Goal: Find specific page/section: Find specific page/section

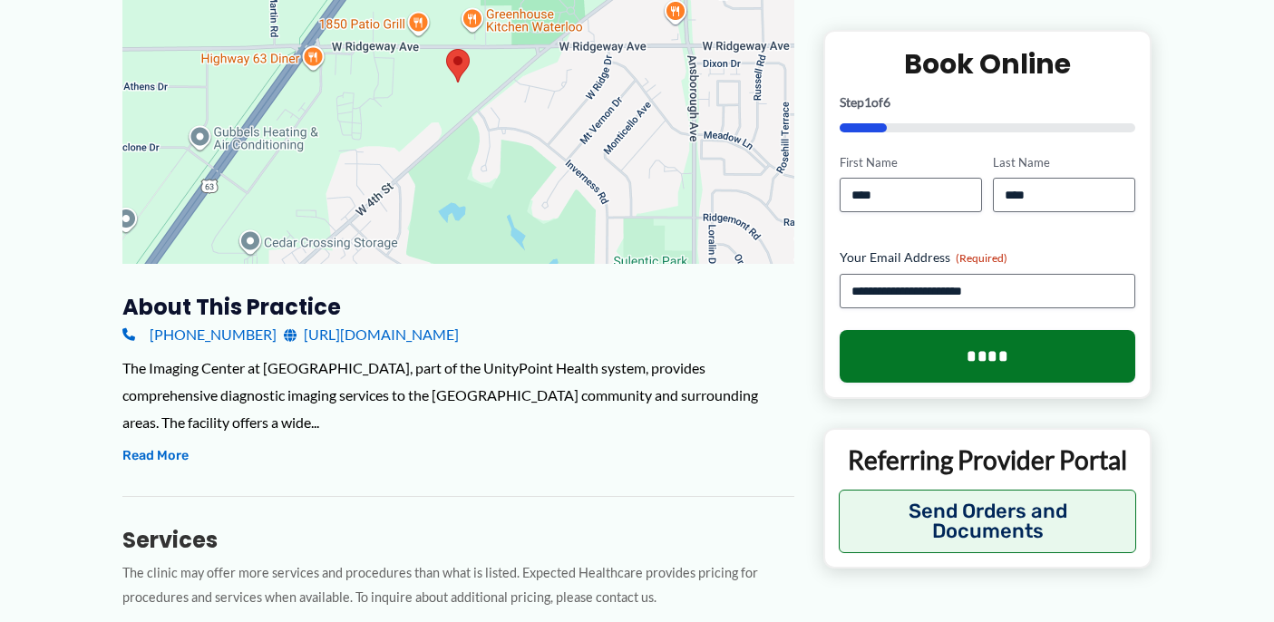
scroll to position [364, 0]
drag, startPoint x: 154, startPoint y: 365, endPoint x: 241, endPoint y: 359, distance: 87.3
click at [241, 359] on div "The Imaging Center at [GEOGRAPHIC_DATA], part of the UnityPoint Health system, …" at bounding box center [458, 395] width 672 height 81
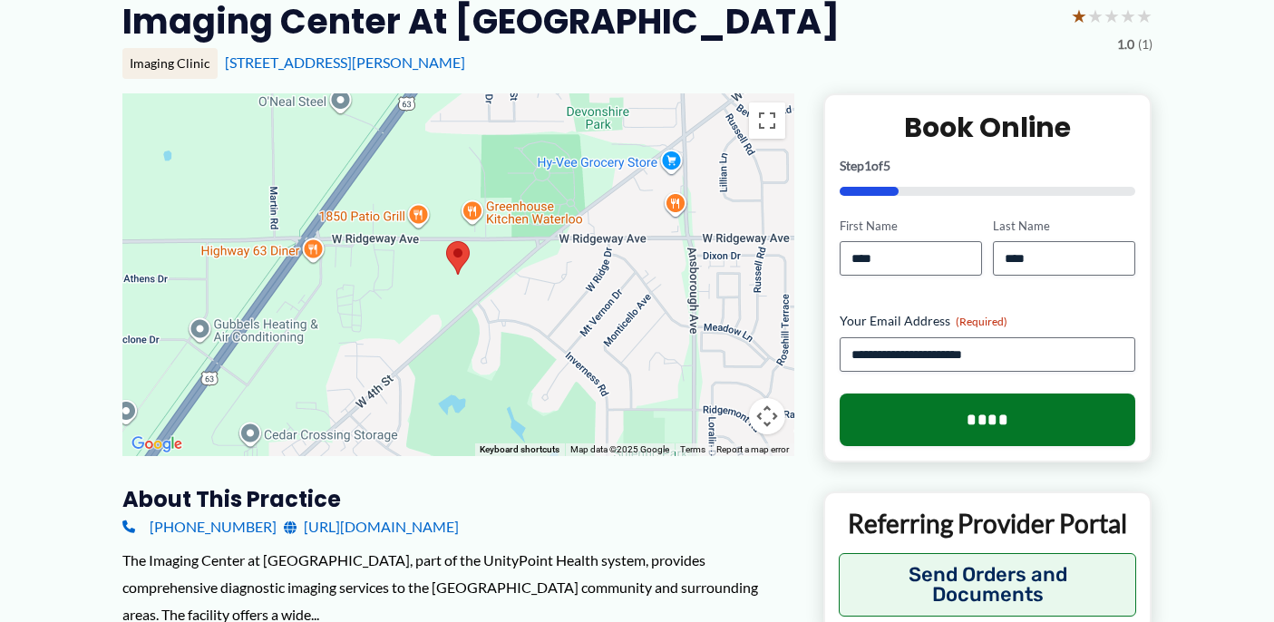
scroll to position [0, 0]
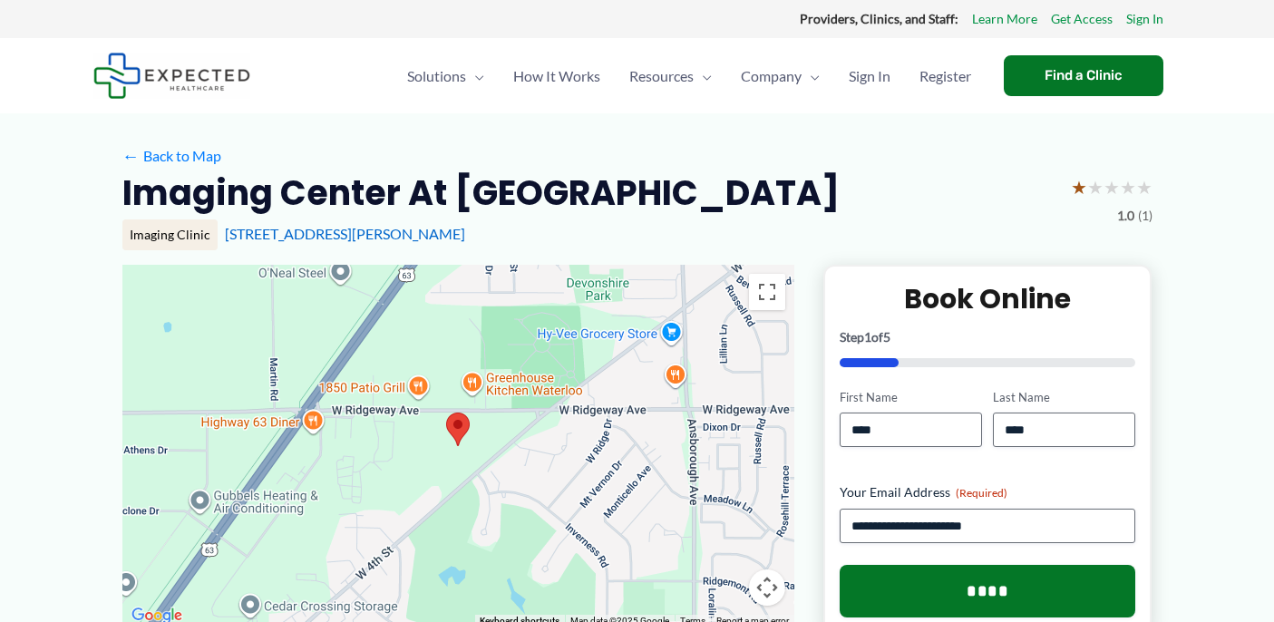
click at [364, 190] on h2 "Imaging Center at [GEOGRAPHIC_DATA]" at bounding box center [480, 192] width 717 height 44
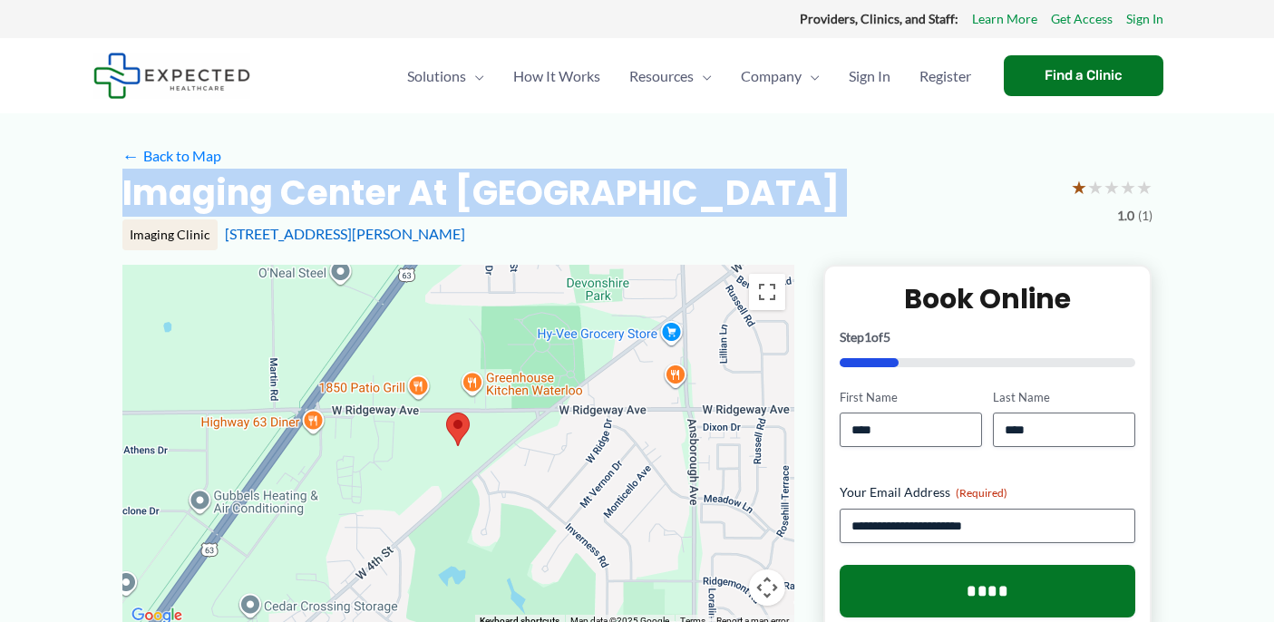
click at [364, 190] on h2 "Imaging Center at [GEOGRAPHIC_DATA]" at bounding box center [480, 192] width 717 height 44
copy div "Imaging Center at [GEOGRAPHIC_DATA]"
click at [450, 190] on h2 "Imaging Center at [GEOGRAPHIC_DATA]" at bounding box center [480, 192] width 717 height 44
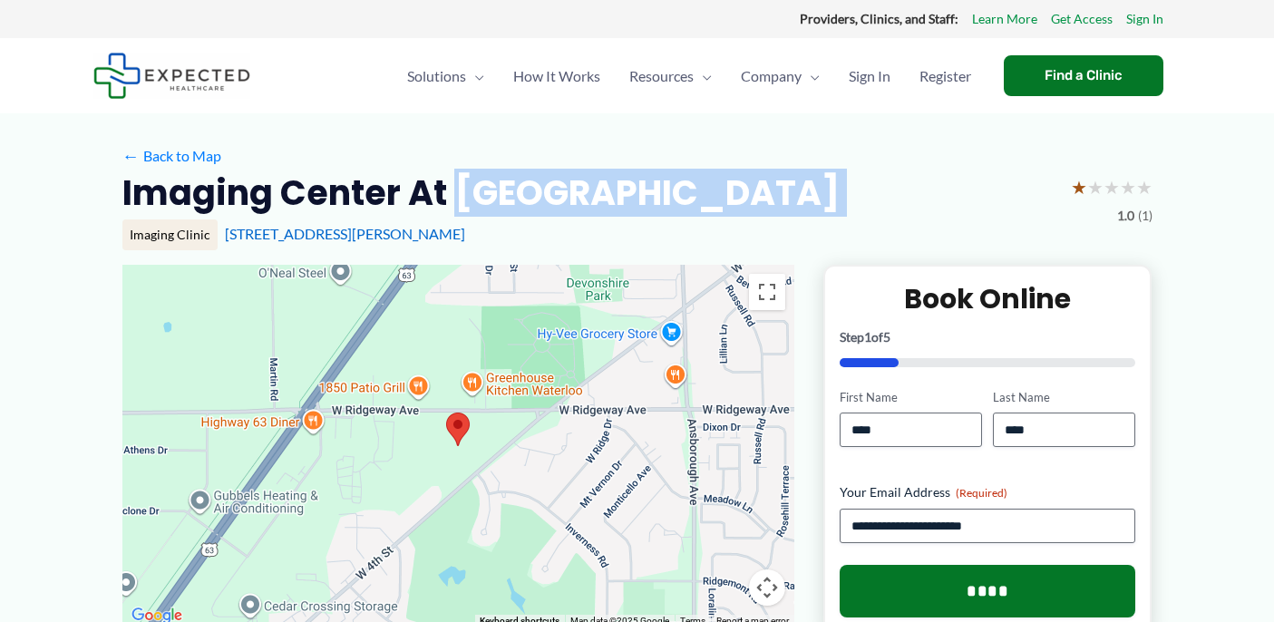
drag, startPoint x: 450, startPoint y: 190, endPoint x: 821, endPoint y: 201, distance: 371.9
click at [821, 201] on div "Imaging Center at [GEOGRAPHIC_DATA] ★ ★ ★ ★ ★ 1.0 (1)" at bounding box center [637, 198] width 1030 height 57
